Goal: Information Seeking & Learning: Find specific page/section

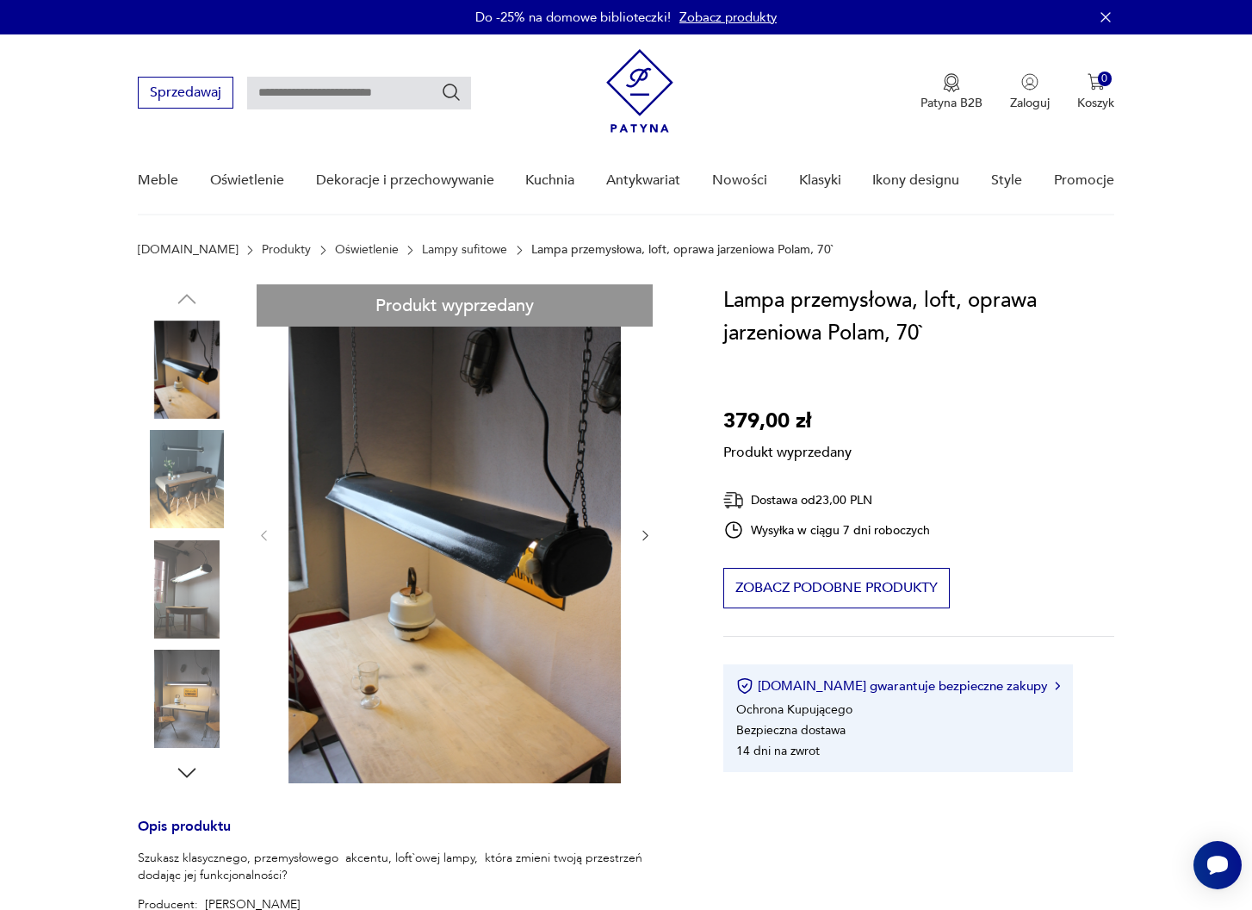
click at [344, 94] on input "text" at bounding box center [359, 93] width 224 height 33
type input "*******"
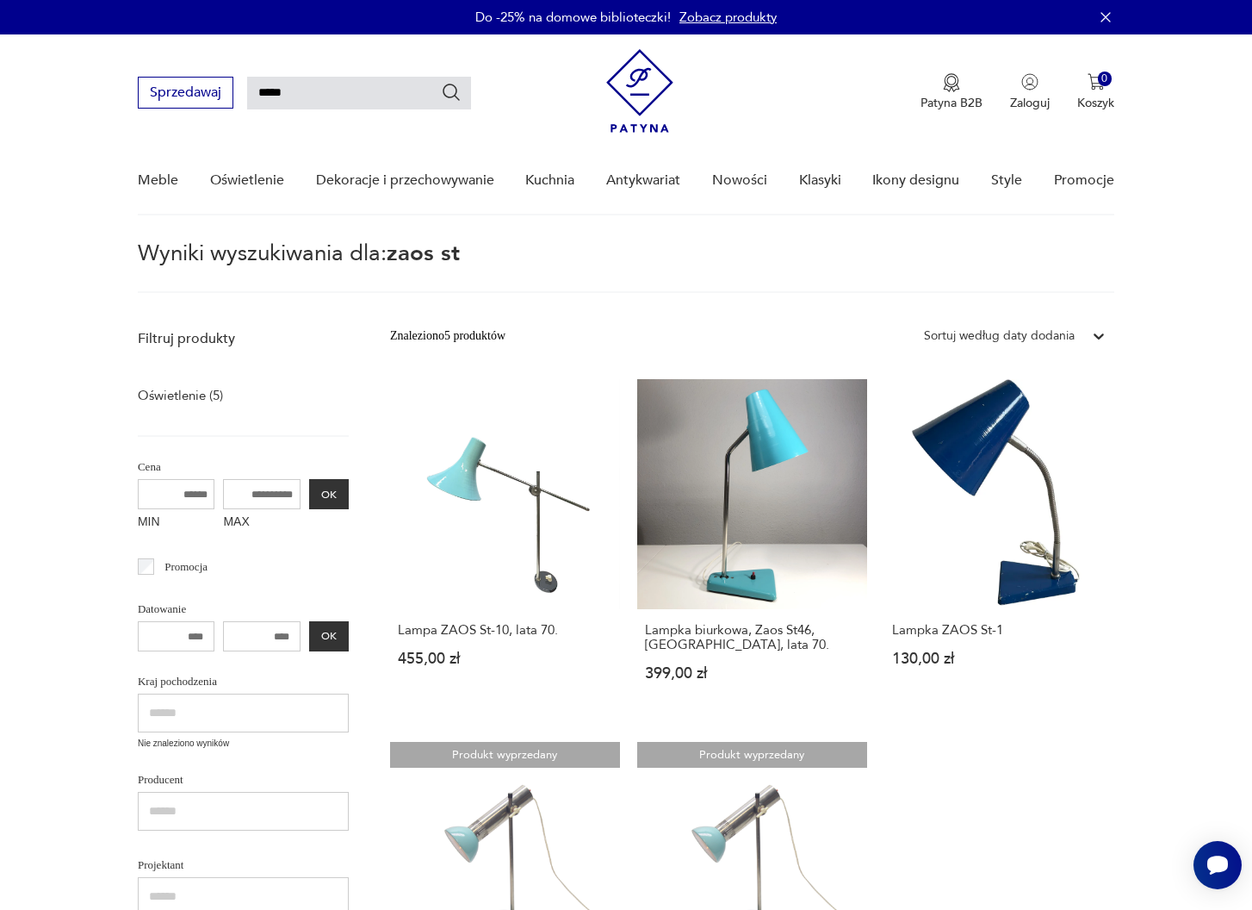
type input "****"
